Goal: Task Accomplishment & Management: Use online tool/utility

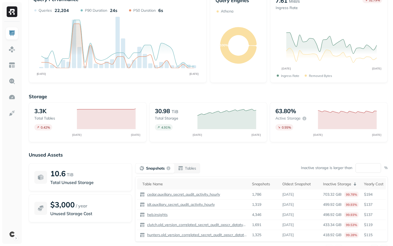
scroll to position [29, 0]
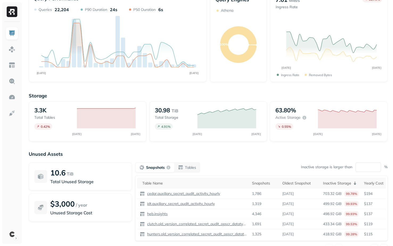
click at [35, 151] on p "Unused Assets" at bounding box center [208, 154] width 359 height 6
drag, startPoint x: 35, startPoint y: 151, endPoint x: 66, endPoint y: 150, distance: 30.9
click at [66, 150] on div "Storage 3.3K Total tables 0.42 % OCT 05 OCT 12 30.98 TiB Total storage 4.91 % O…" at bounding box center [208, 174] width 359 height 175
copy p "Unused"
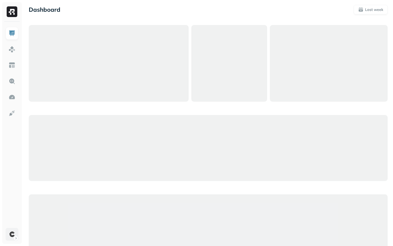
click at [11, 229] on html "Dashboard Last week" at bounding box center [196, 138] width 393 height 276
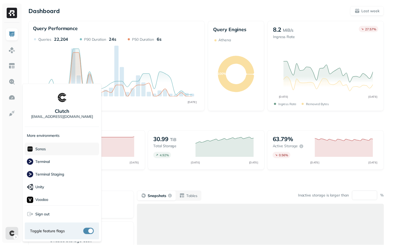
scroll to position [154, 0]
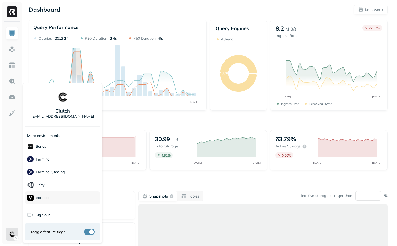
click at [49, 197] on div "Voodoo" at bounding box center [62, 197] width 75 height 13
click at [149, 181] on html "Dashboard Last week Query Performance OCT [DATE] Queries 22,204 P90 Duration 24…" at bounding box center [198, 148] width 397 height 296
